Goal: Navigation & Orientation: Find specific page/section

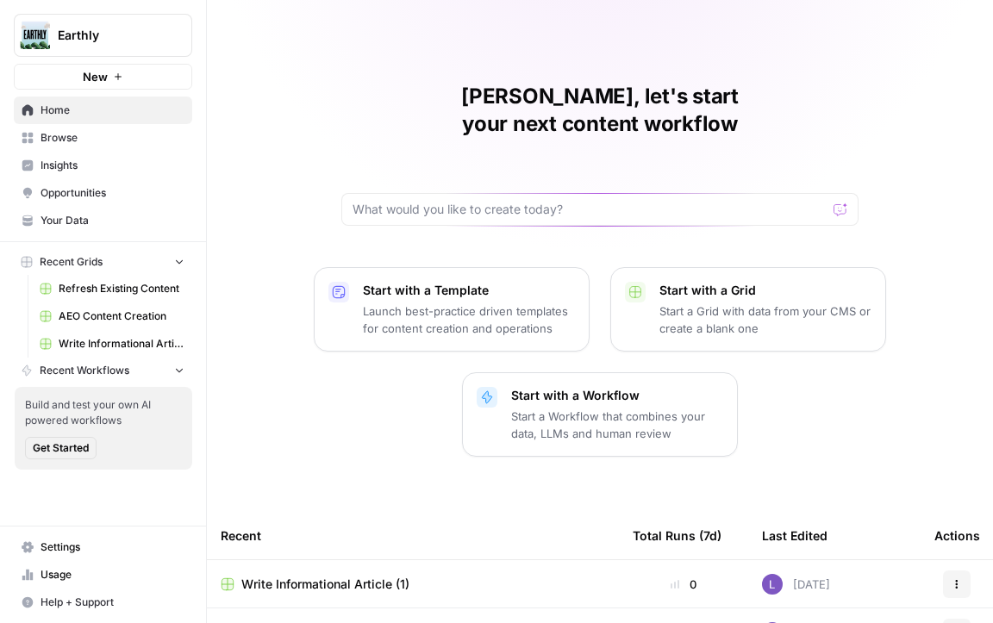
click at [117, 32] on span "Earthly" at bounding box center [110, 35] width 104 height 17
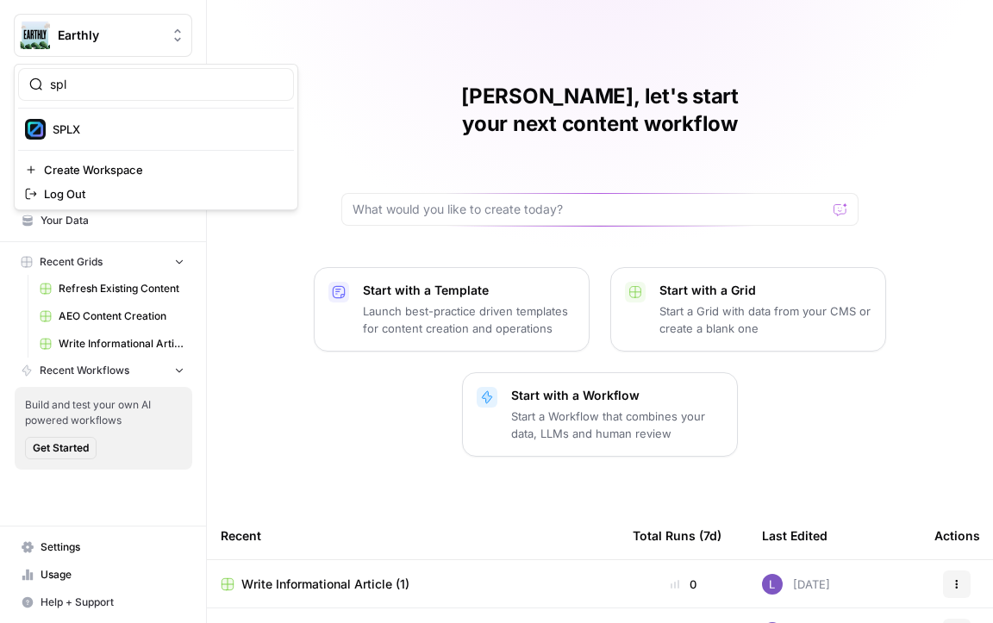
type input "spl"
click at [103, 128] on span "SPLX" at bounding box center [167, 129] width 228 height 17
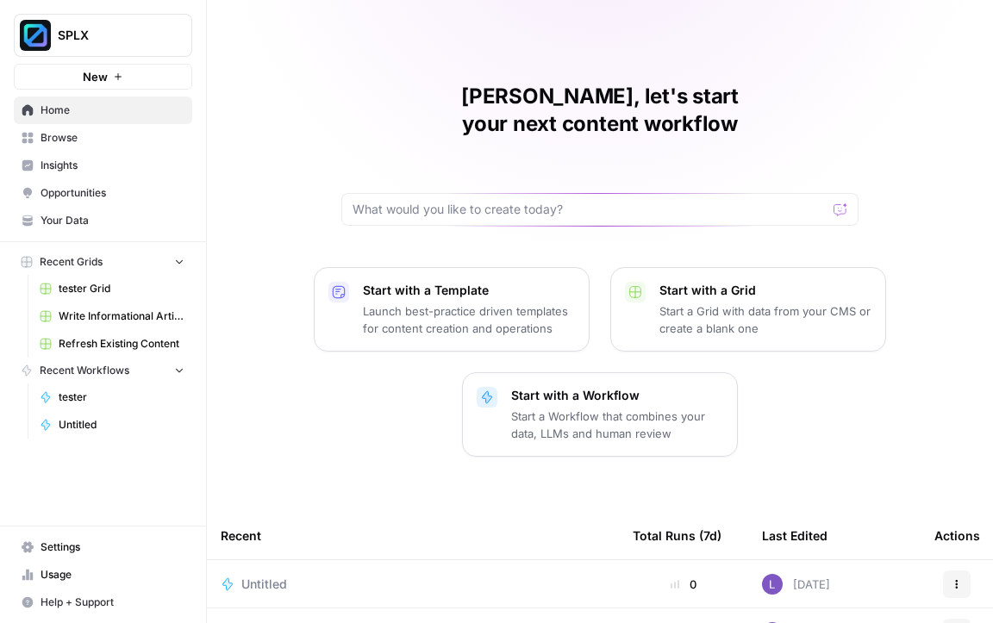
click at [110, 159] on span "Insights" at bounding box center [113, 166] width 144 height 16
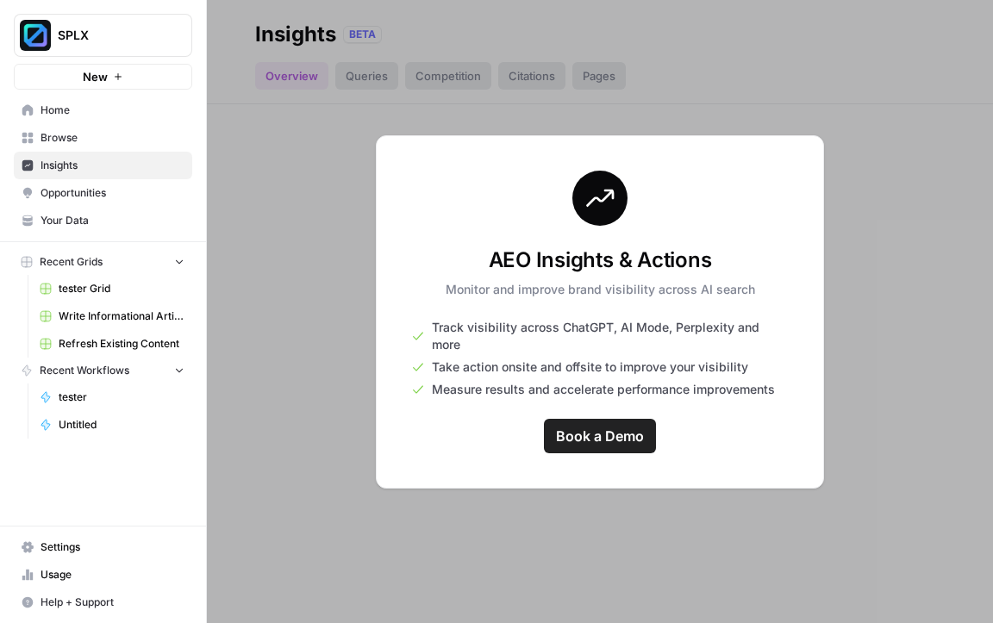
click at [104, 185] on span "Opportunities" at bounding box center [113, 193] width 144 height 16
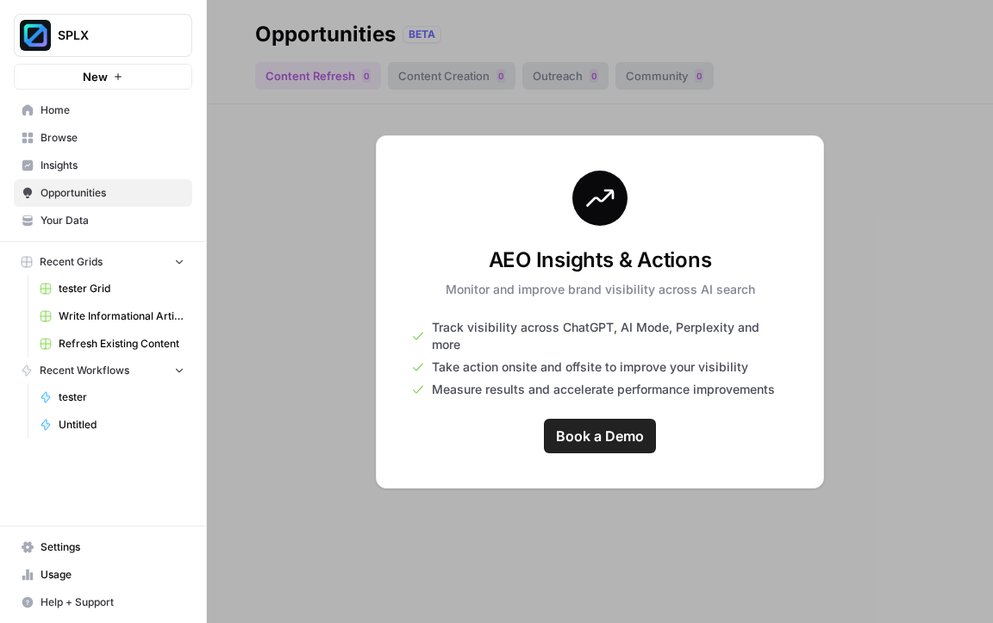
click at [110, 166] on span "Insights" at bounding box center [113, 166] width 144 height 16
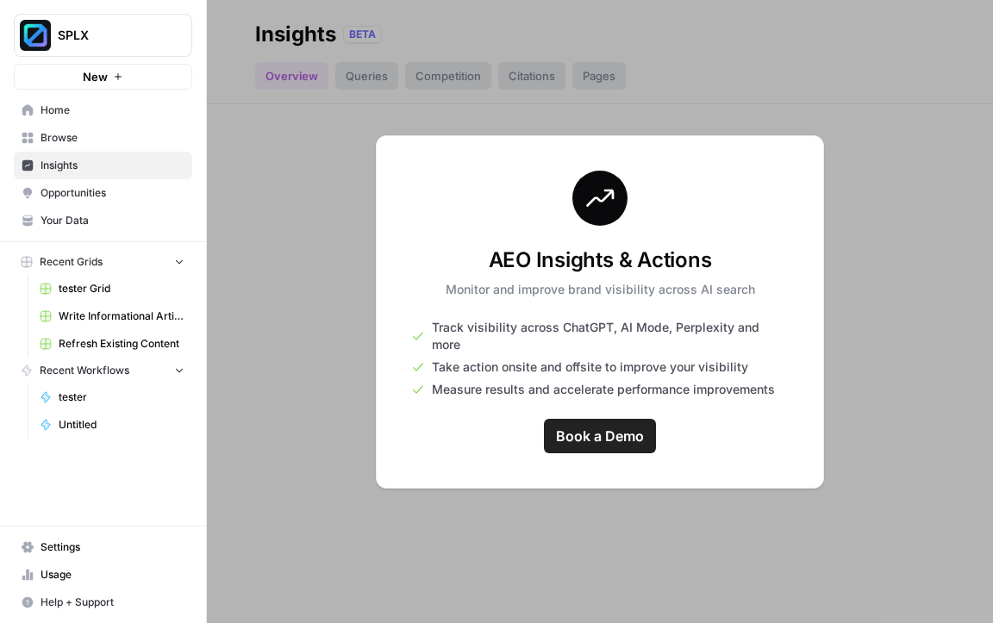
click at [116, 134] on span "Browse" at bounding box center [113, 138] width 144 height 16
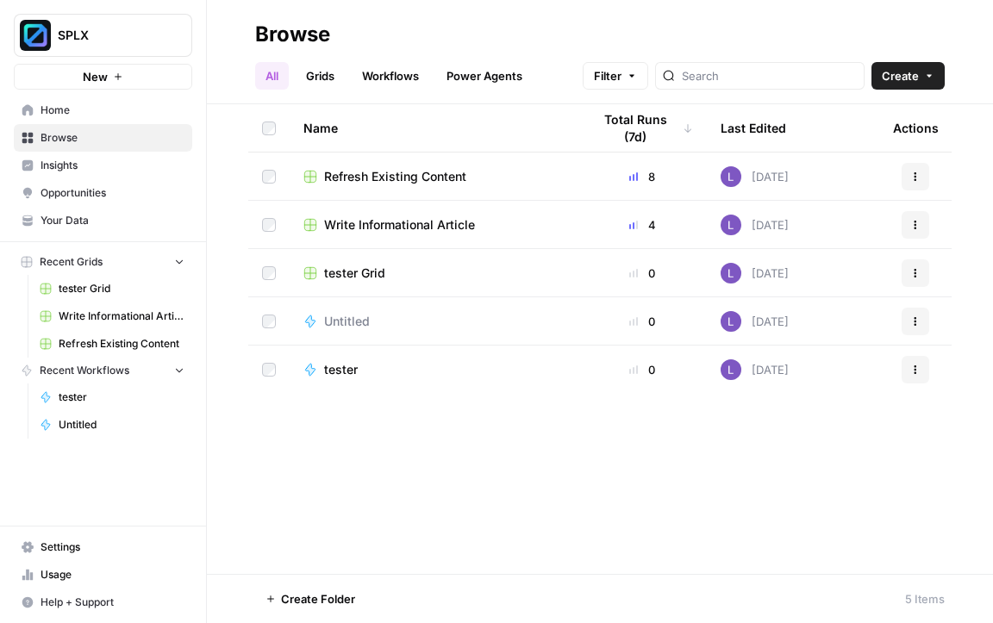
click at [129, 110] on span "Home" at bounding box center [113, 111] width 144 height 16
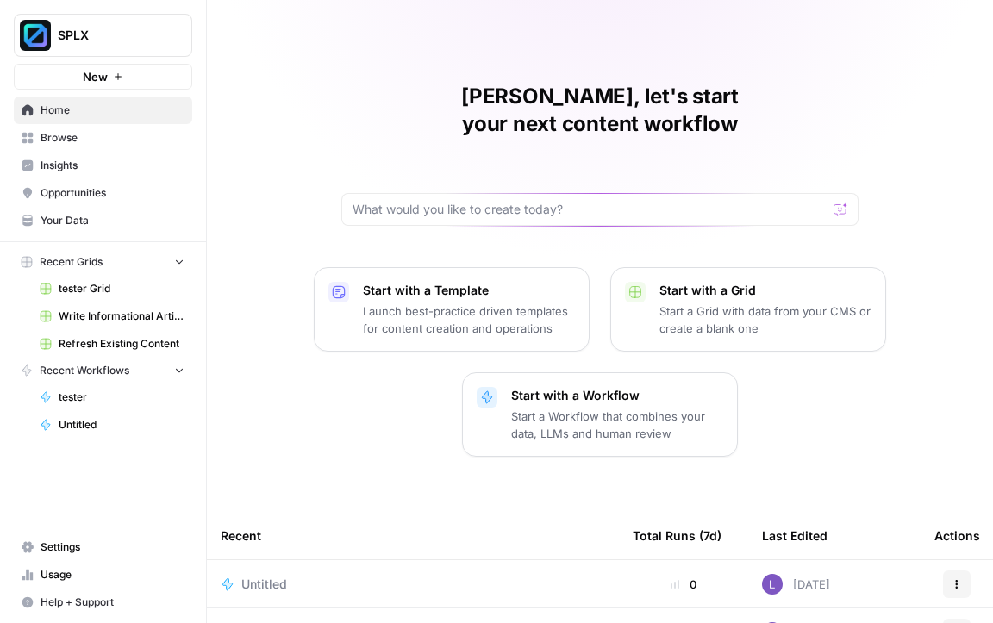
click at [128, 146] on link "Browse" at bounding box center [103, 138] width 179 height 28
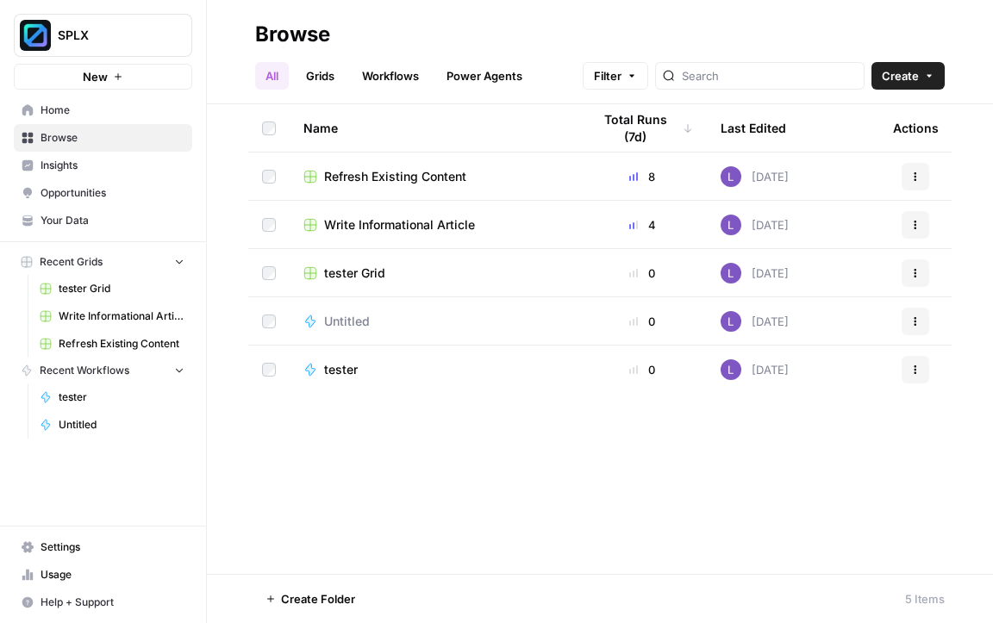
click at [125, 181] on link "Opportunities" at bounding box center [103, 193] width 179 height 28
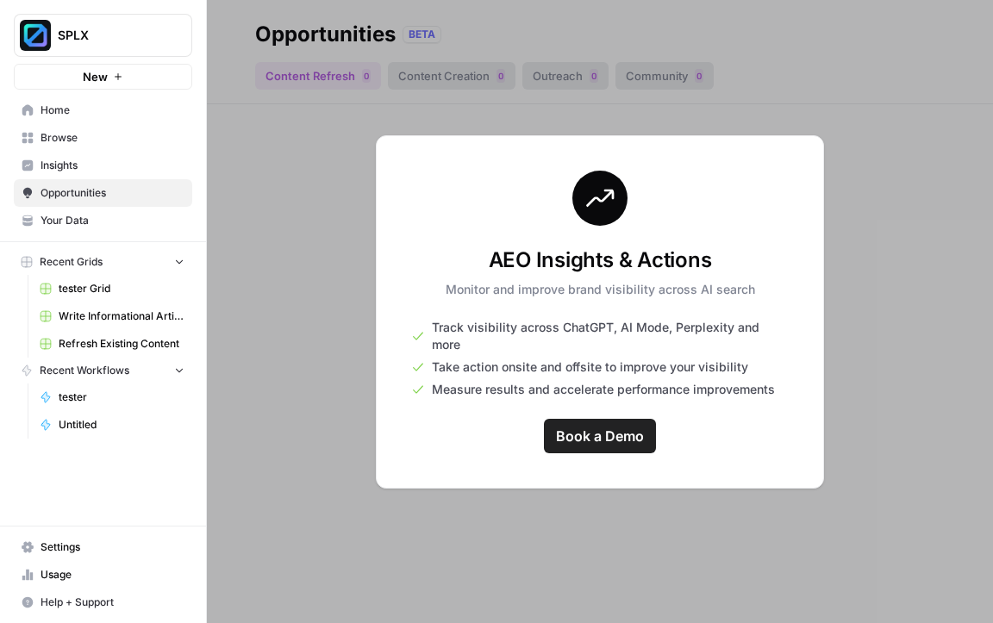
click at [128, 168] on span "Insights" at bounding box center [113, 166] width 144 height 16
